Goal: Navigation & Orientation: Find specific page/section

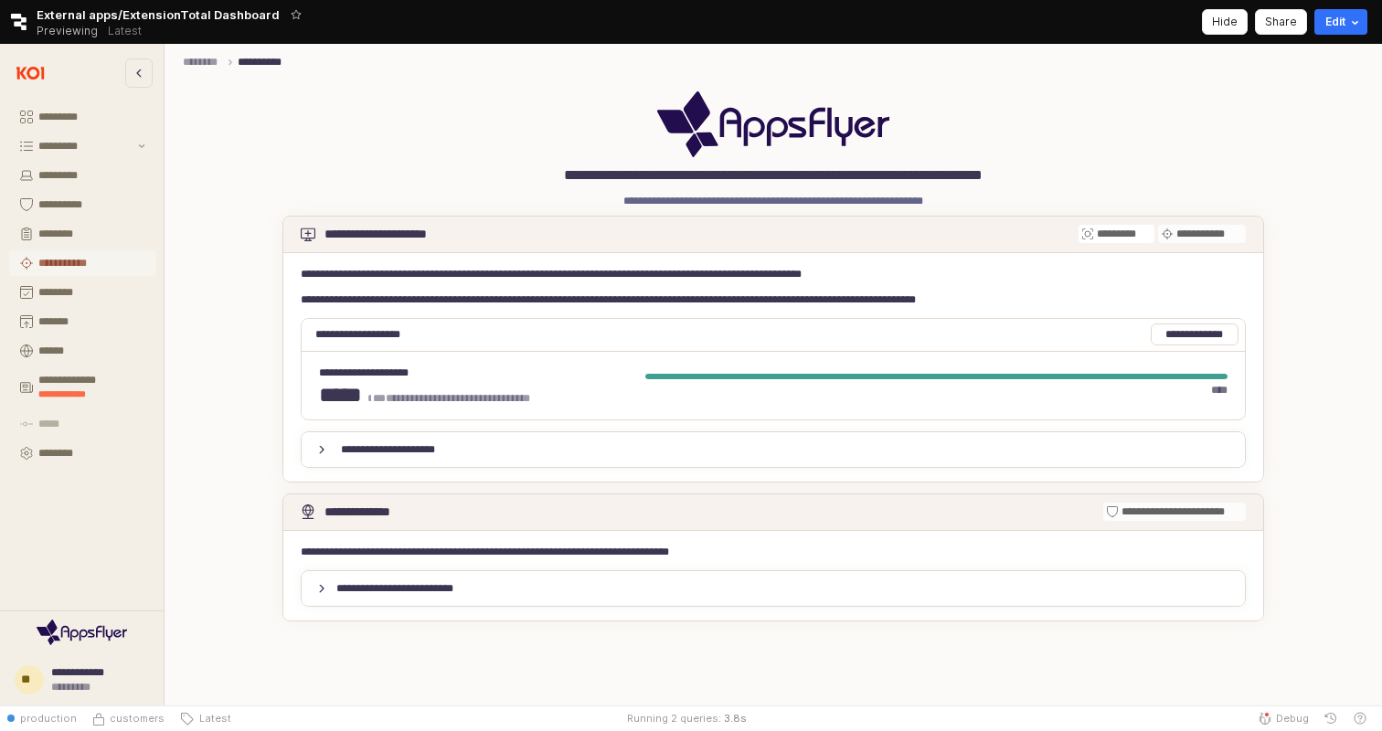
click at [66, 257] on div "**********" at bounding box center [91, 263] width 107 height 13
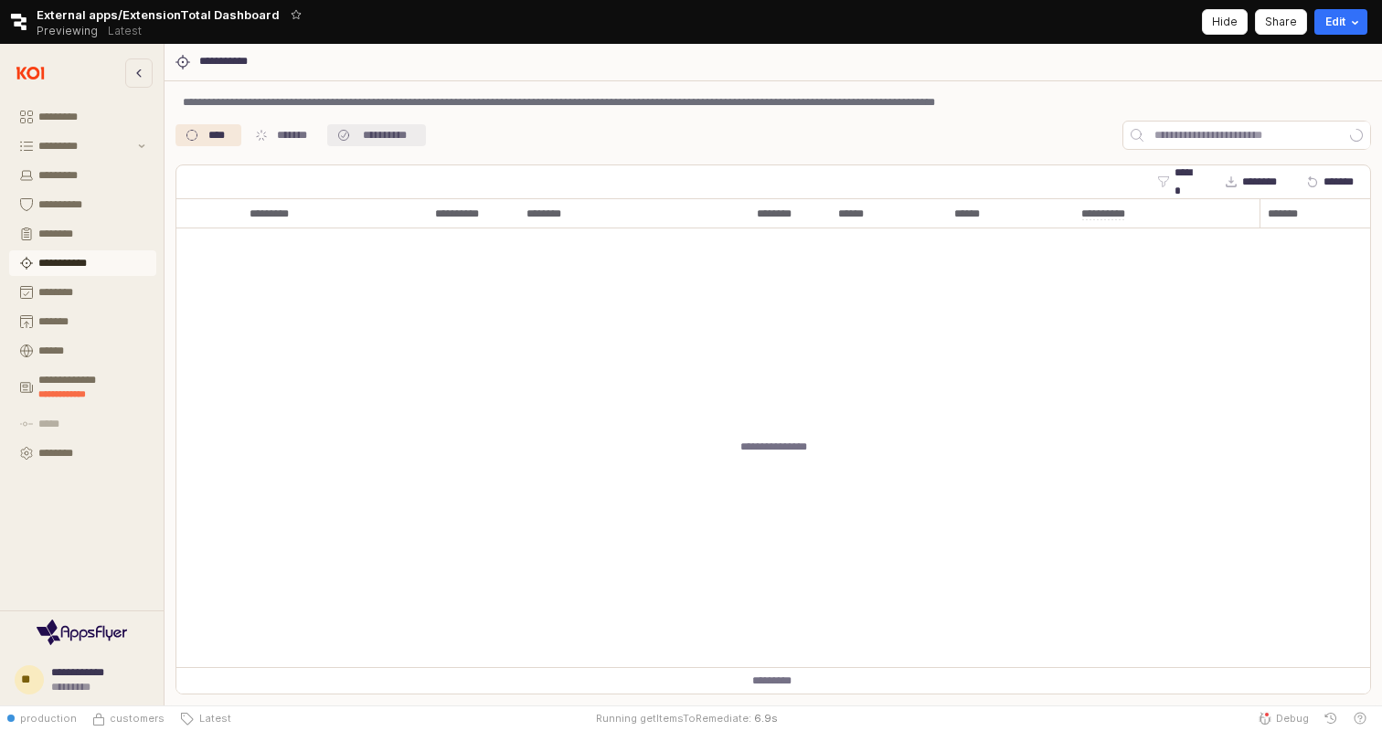
click at [408, 137] on div "**********" at bounding box center [385, 135] width 60 height 22
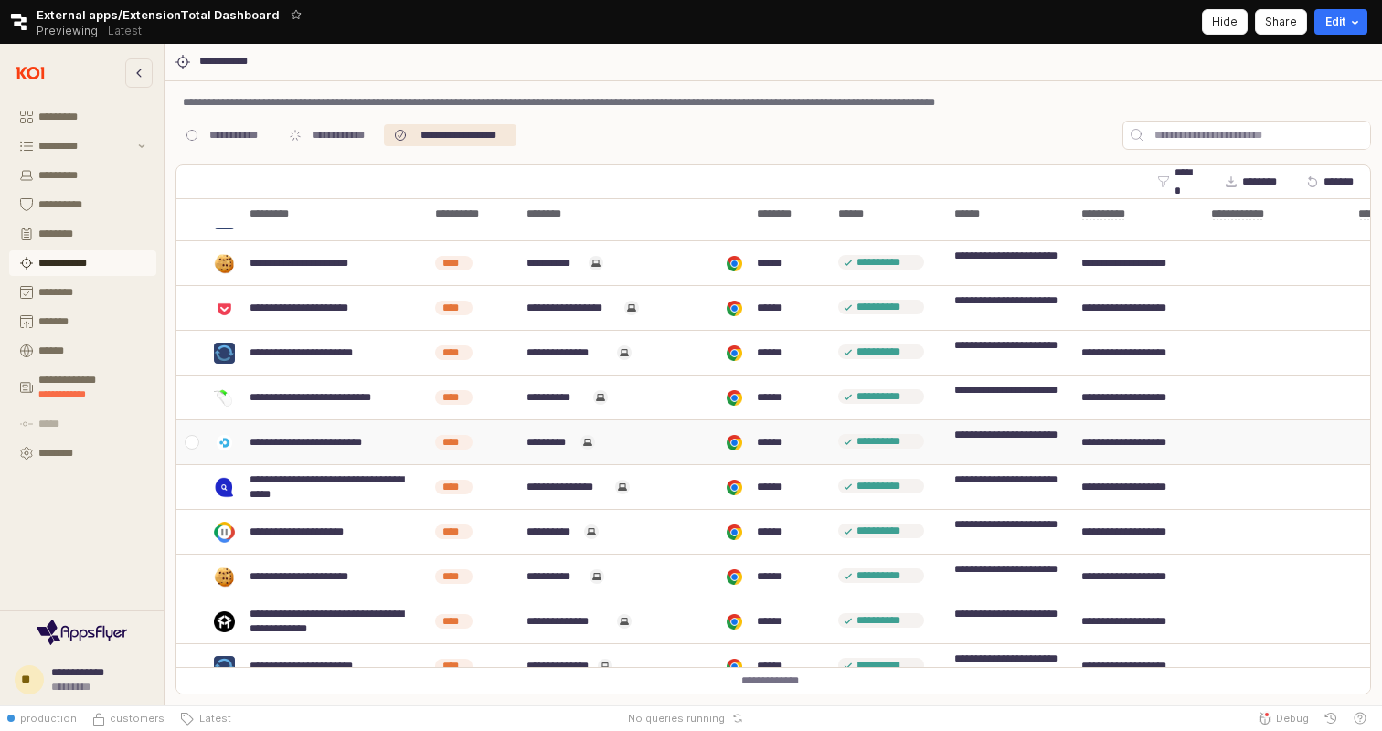
scroll to position [481, 0]
